Goal: Task Accomplishment & Management: Manage account settings

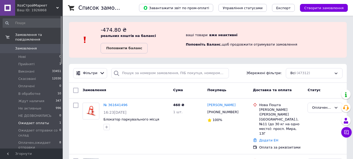
click at [31, 121] on span "Ожидает оплаты" at bounding box center [33, 123] width 31 height 5
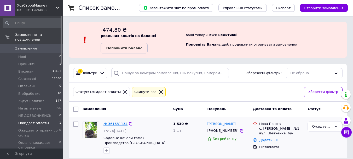
click at [109, 122] on link "№ 361631134" at bounding box center [116, 124] width 24 height 4
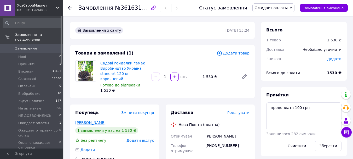
click at [82, 120] on link "[PERSON_NAME]" at bounding box center [90, 122] width 30 height 4
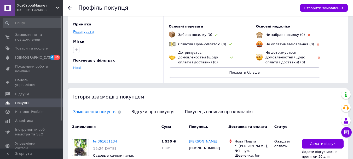
scroll to position [52, 0]
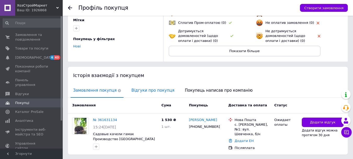
click at [141, 91] on span "Відгуки про покупця" at bounding box center [153, 90] width 48 height 13
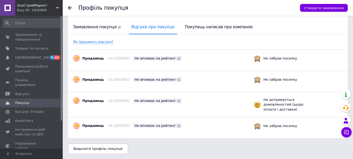
scroll to position [116, 0]
click at [68, 8] on icon at bounding box center [70, 8] width 4 height 4
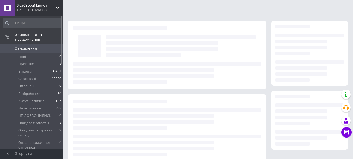
click at [68, 8] on div at bounding box center [208, 119] width 291 height 239
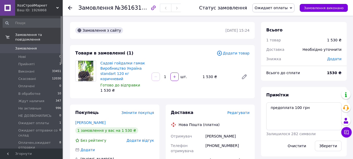
click at [69, 2] on div at bounding box center [73, 8] width 10 height 16
click at [68, 8] on use at bounding box center [70, 8] width 4 height 4
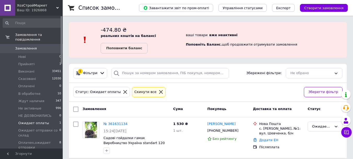
click at [133, 92] on div "Cкинути все" at bounding box center [145, 91] width 24 height 5
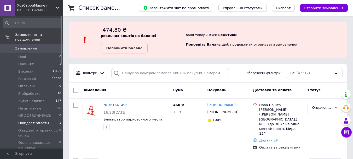
click at [38, 121] on span "Ожидает оплаты" at bounding box center [33, 123] width 31 height 5
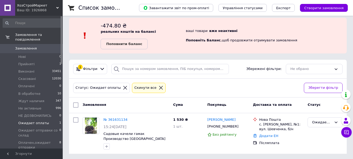
scroll to position [5, 0]
